Goal: Information Seeking & Learning: Learn about a topic

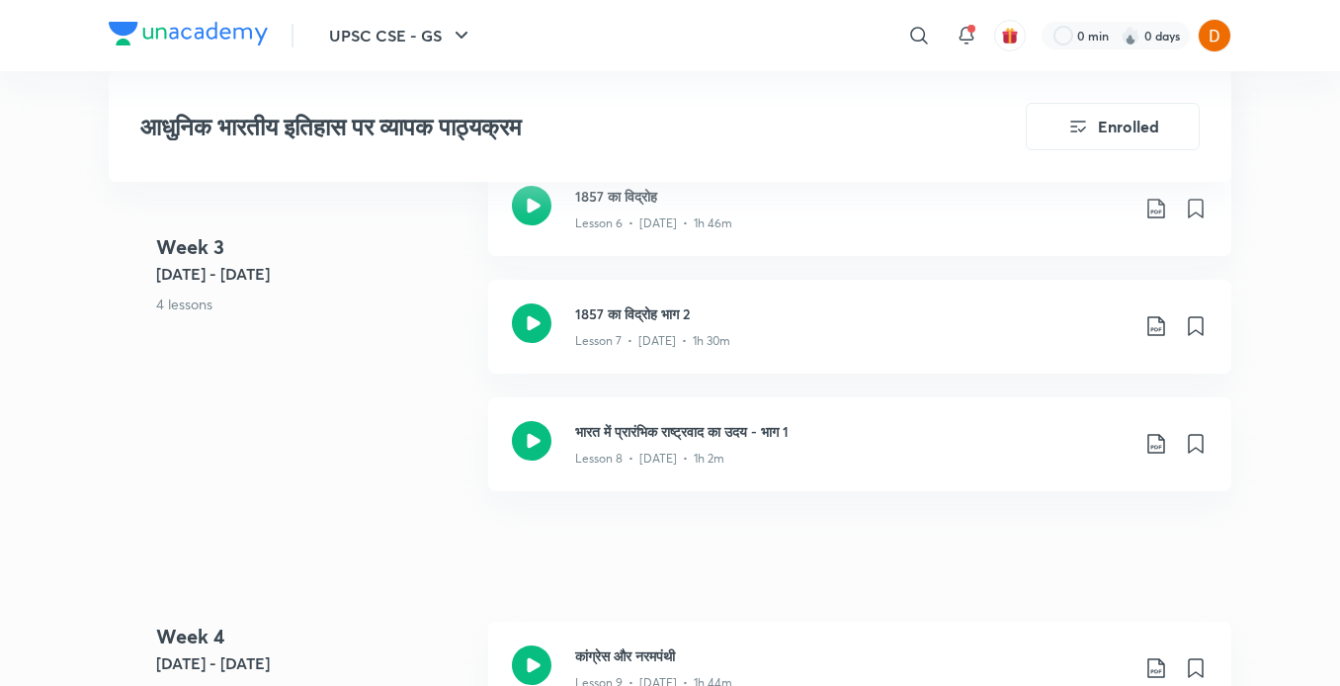
scroll to position [2000, 0]
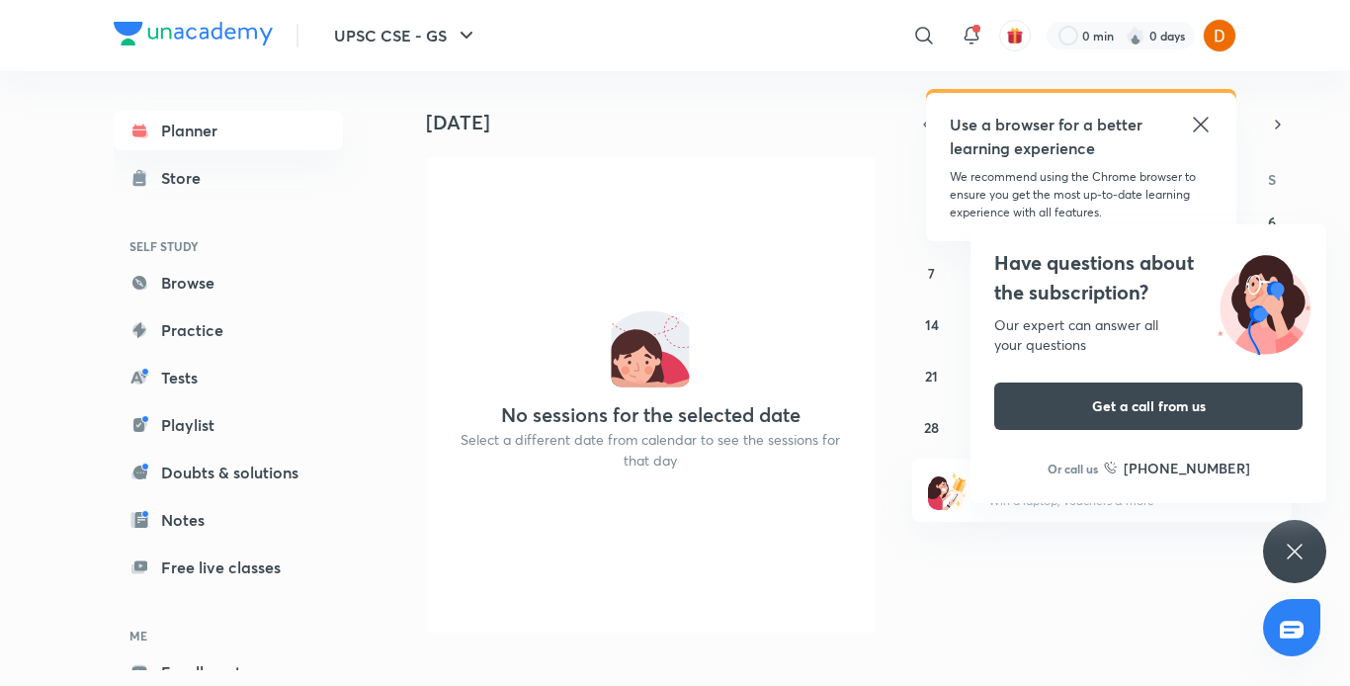
drag, startPoint x: 0, startPoint y: 0, endPoint x: 778, endPoint y: 378, distance: 864.7
click at [778, 378] on div "No sessions for the selected date Select a different date from calendar to see …" at bounding box center [650, 395] width 449 height 474
click at [927, 46] on icon at bounding box center [924, 36] width 24 height 24
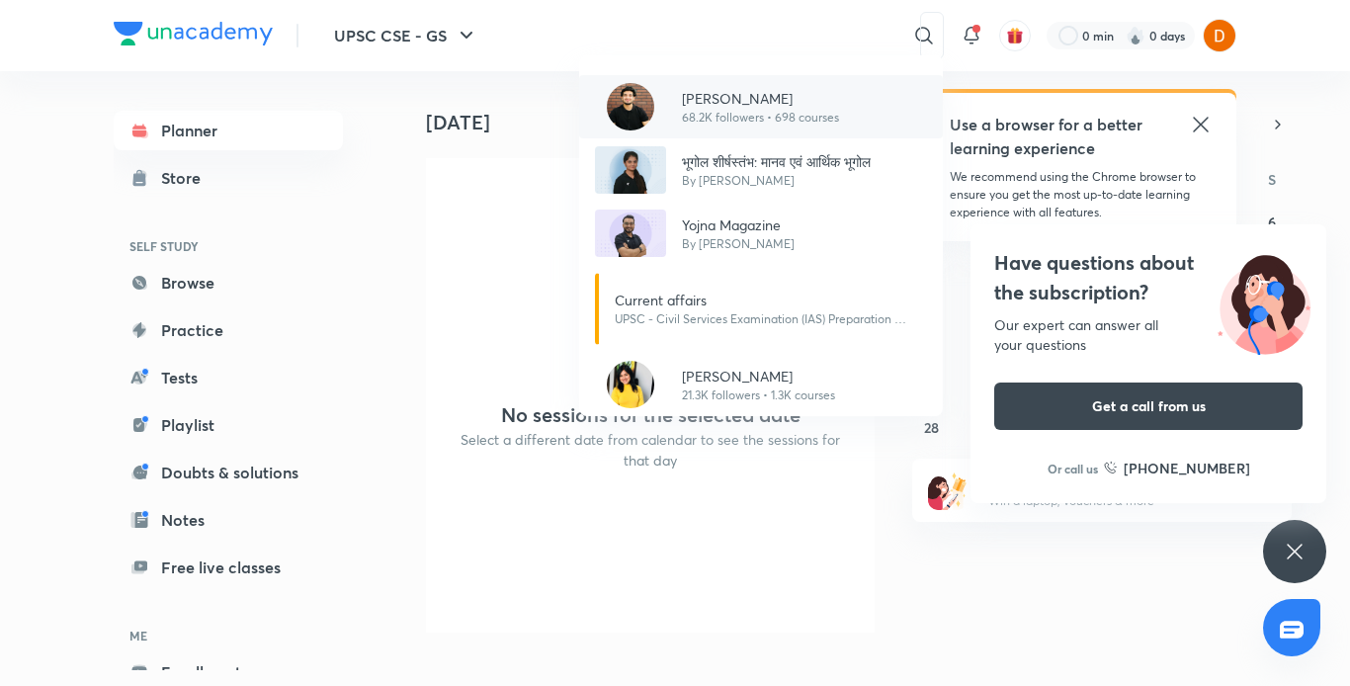
click at [768, 118] on p "68.2K followers • 698 courses" at bounding box center [760, 118] width 157 height 18
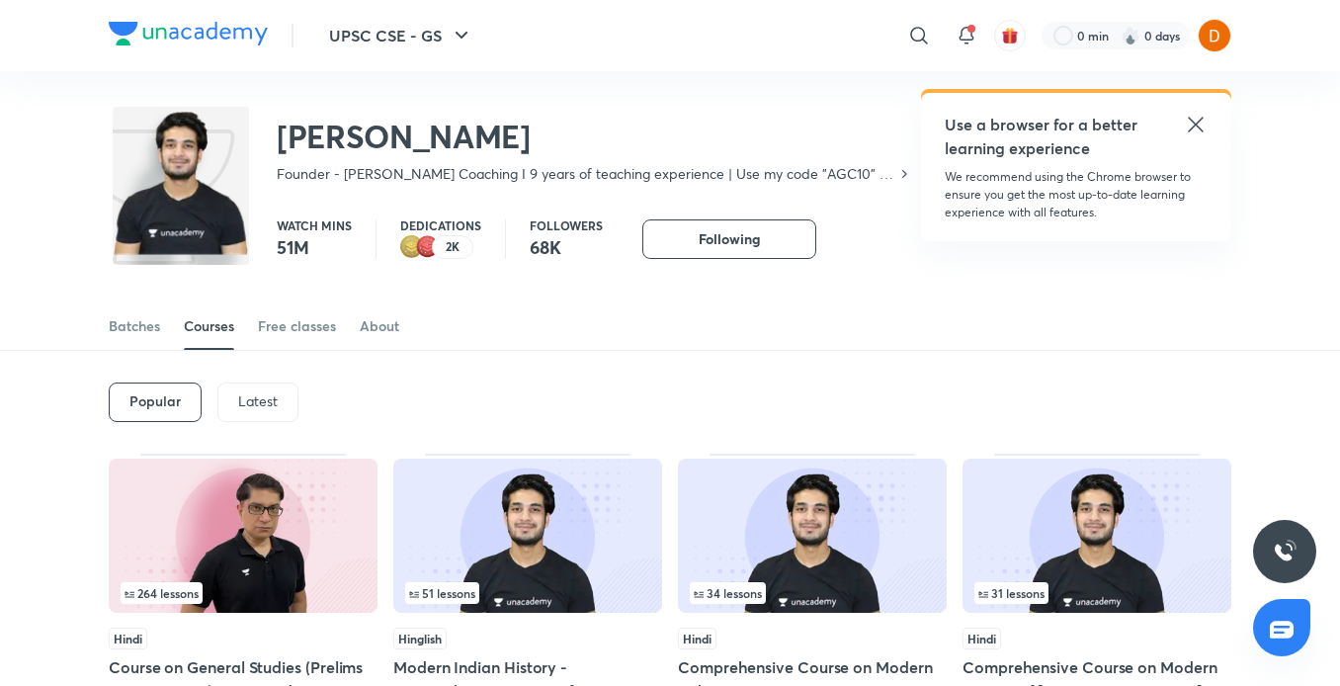
click at [256, 393] on p "Latest" at bounding box center [258, 401] width 40 height 16
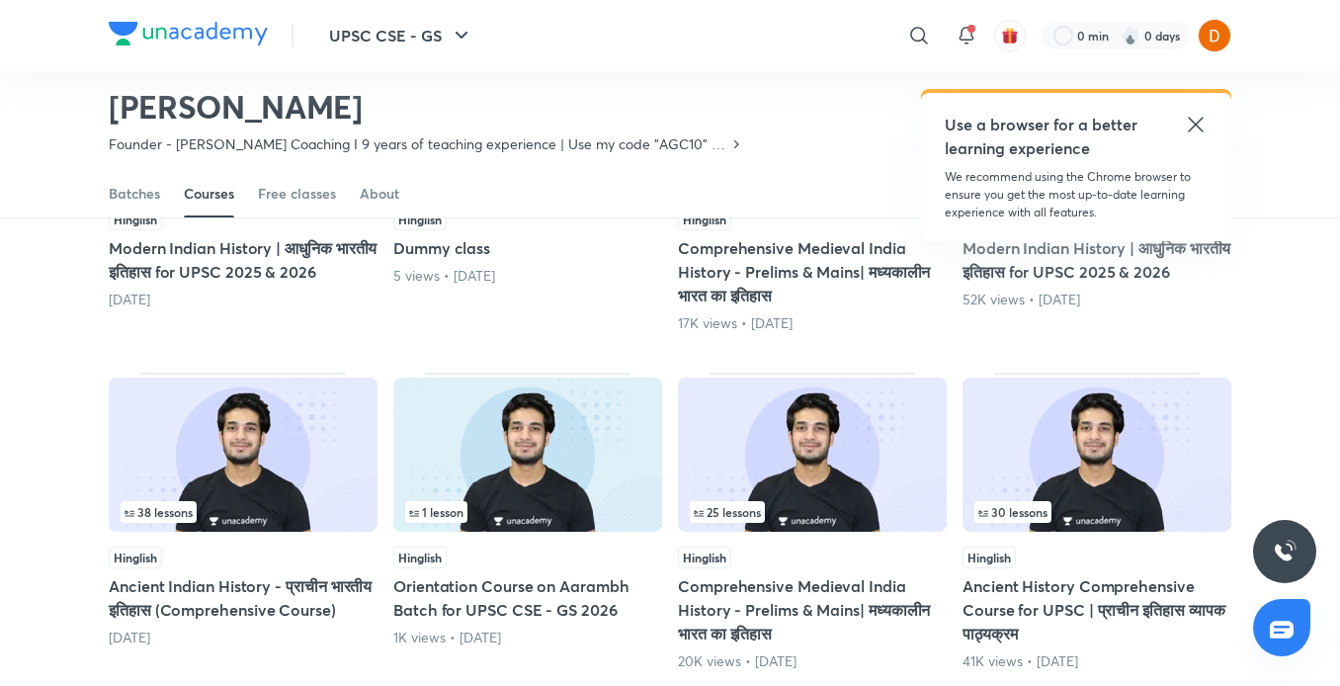
scroll to position [1095, 0]
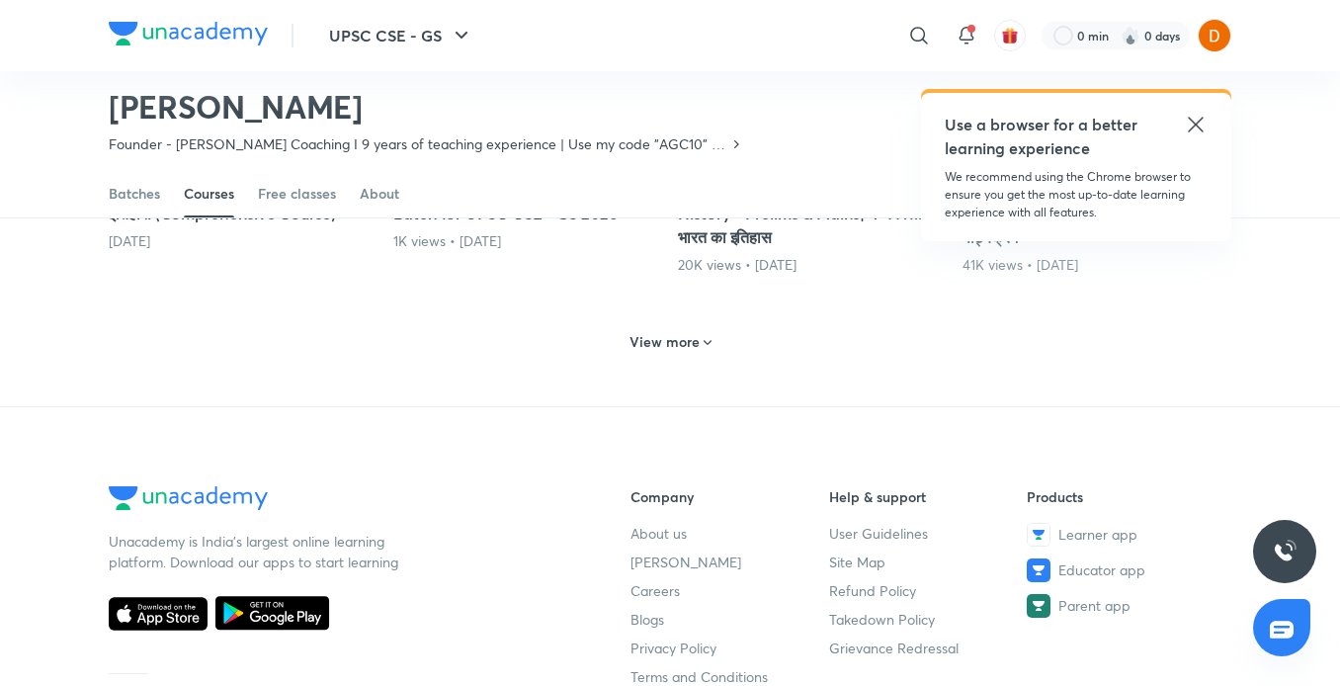
click at [673, 341] on h6 "View more" at bounding box center [665, 342] width 70 height 20
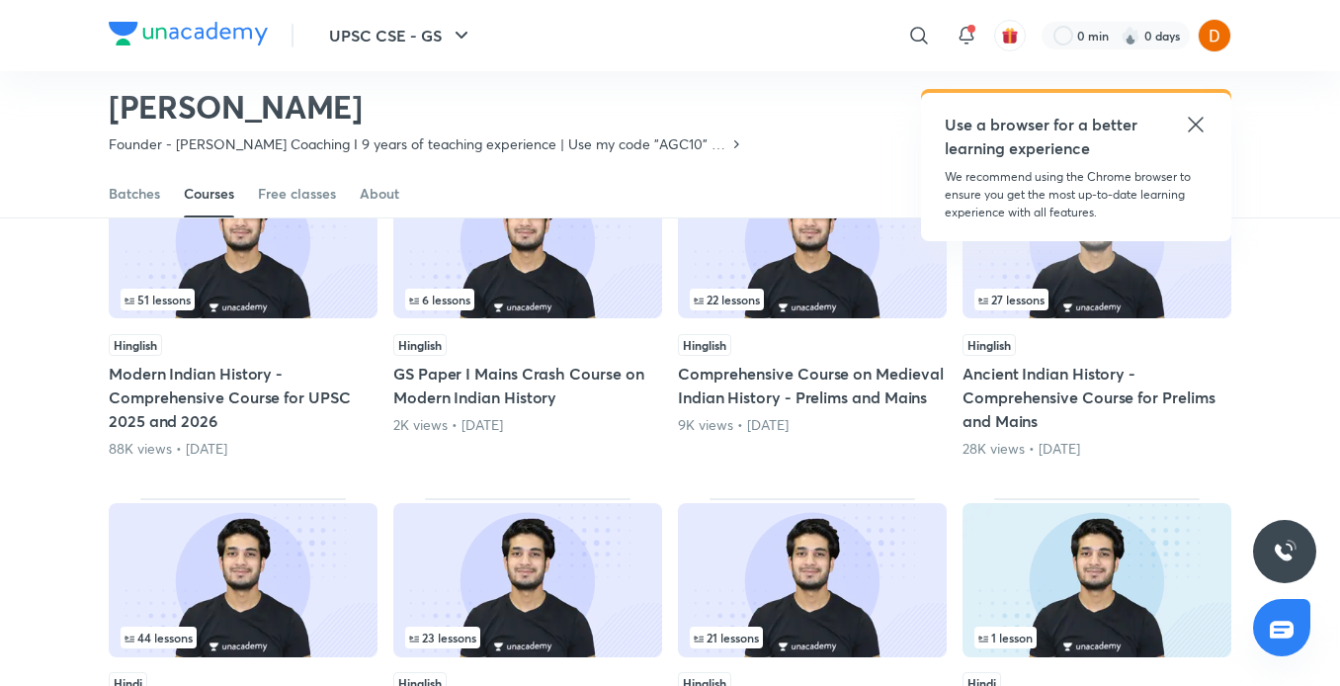
scroll to position [1275, 0]
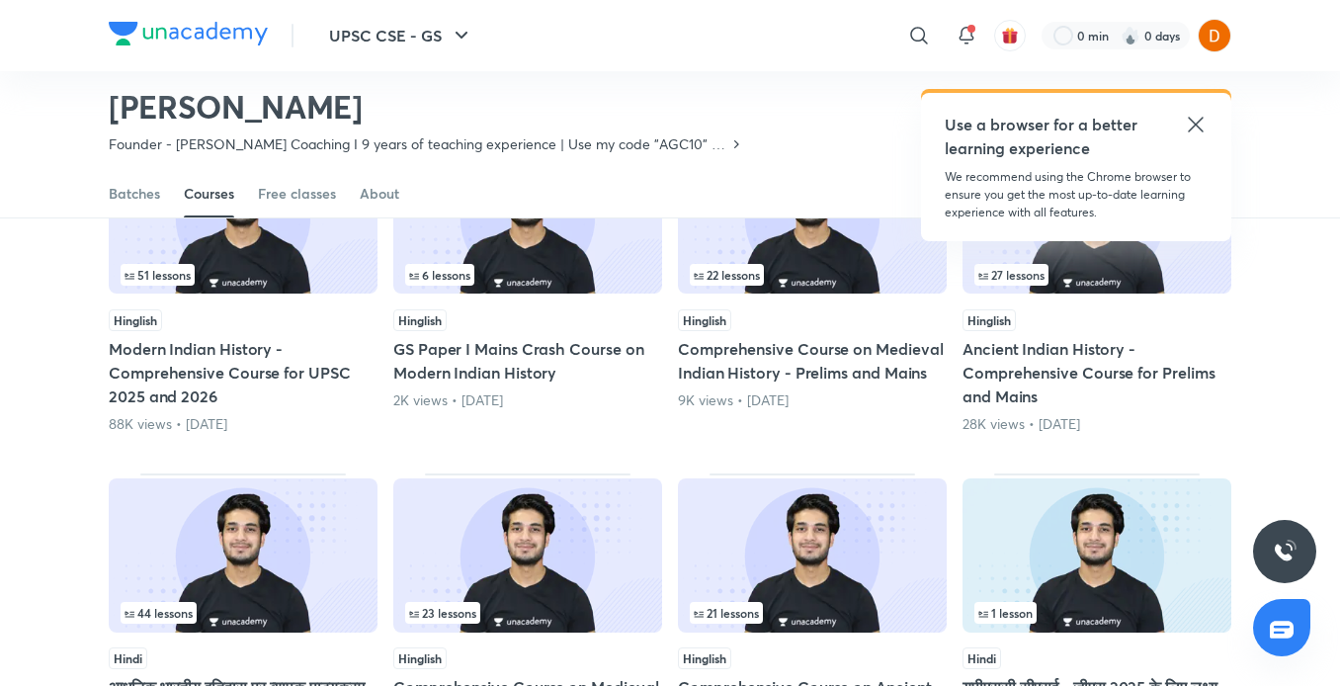
click at [264, 549] on img at bounding box center [243, 555] width 269 height 154
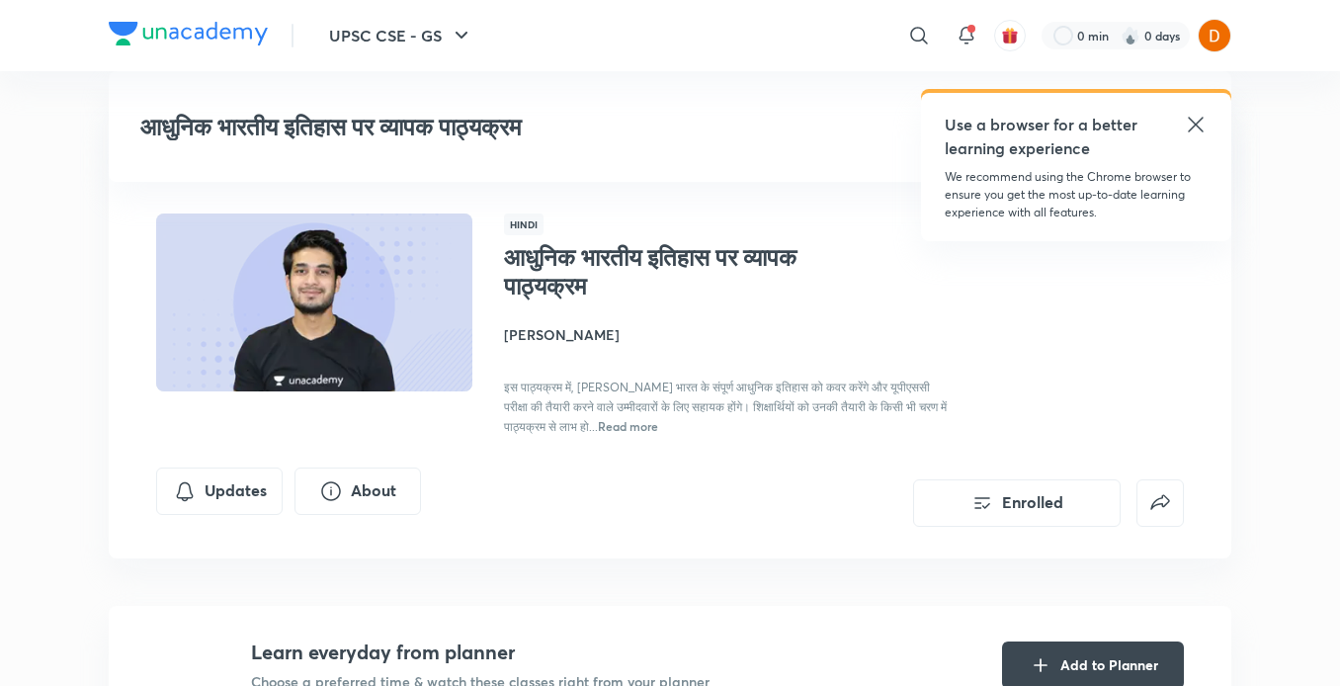
scroll to position [2014, 0]
